Goal: Find specific page/section: Find specific page/section

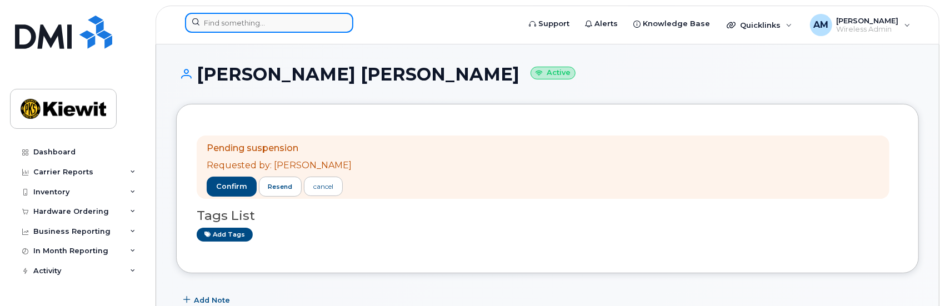
click at [266, 24] on input at bounding box center [269, 23] width 168 height 20
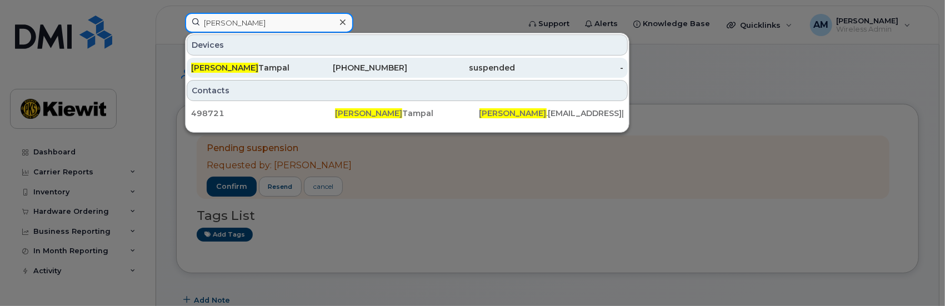
type input "burzin"
click at [230, 66] on div "Burzin Tampal" at bounding box center [245, 67] width 108 height 11
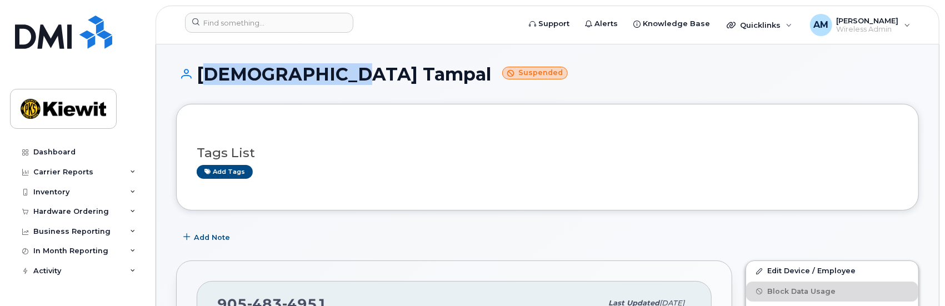
drag, startPoint x: 331, startPoint y: 74, endPoint x: 201, endPoint y: 69, distance: 130.1
click at [201, 69] on h1 "[PERSON_NAME] Tampal Suspended" at bounding box center [547, 73] width 743 height 19
copy h1 "[DEMOGRAPHIC_DATA] Tampal"
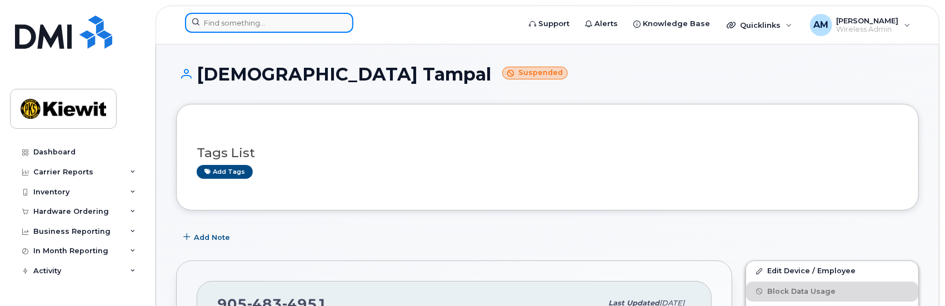
click at [276, 24] on input at bounding box center [269, 23] width 168 height 20
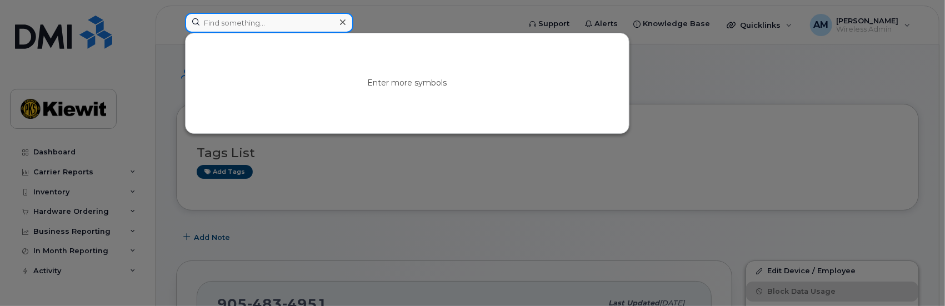
click at [251, 23] on input at bounding box center [269, 23] width 168 height 20
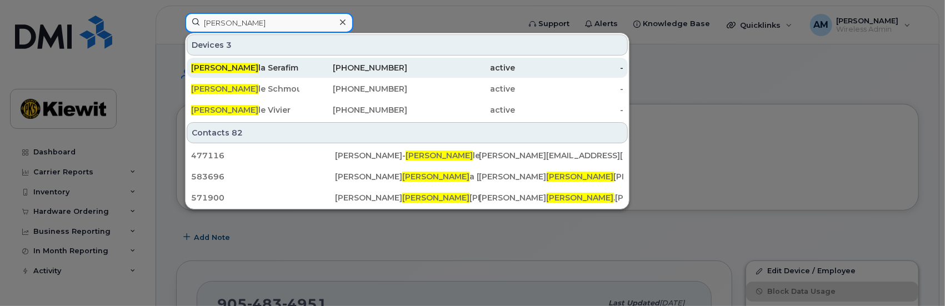
type input "[PERSON_NAME]"
click at [234, 67] on div "[PERSON_NAME]" at bounding box center [245, 67] width 108 height 11
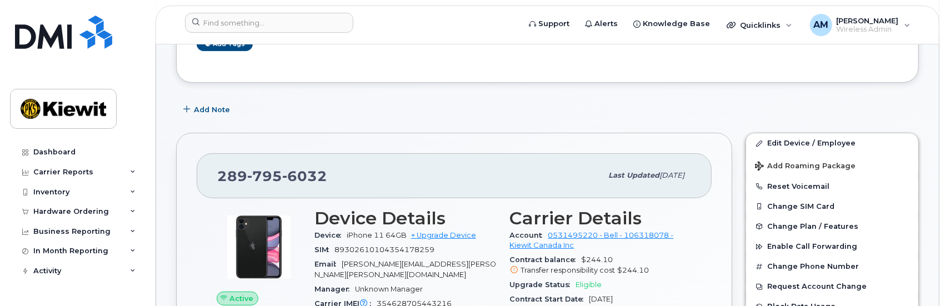
scroll to position [222, 0]
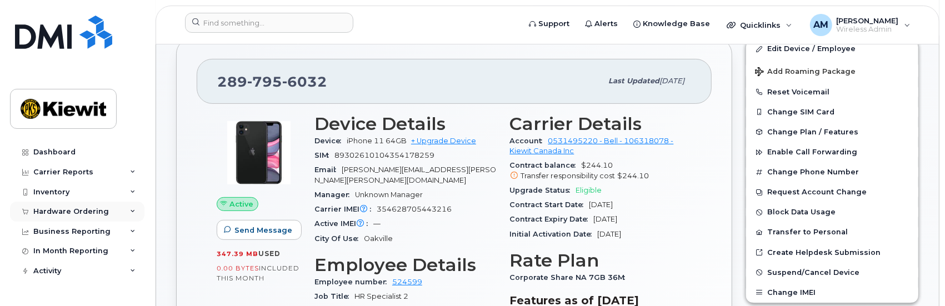
drag, startPoint x: 103, startPoint y: 220, endPoint x: 109, endPoint y: 212, distance: 9.6
click at [105, 218] on div "Hardware Ordering" at bounding box center [77, 212] width 134 height 20
